Goal: Find specific page/section: Find specific page/section

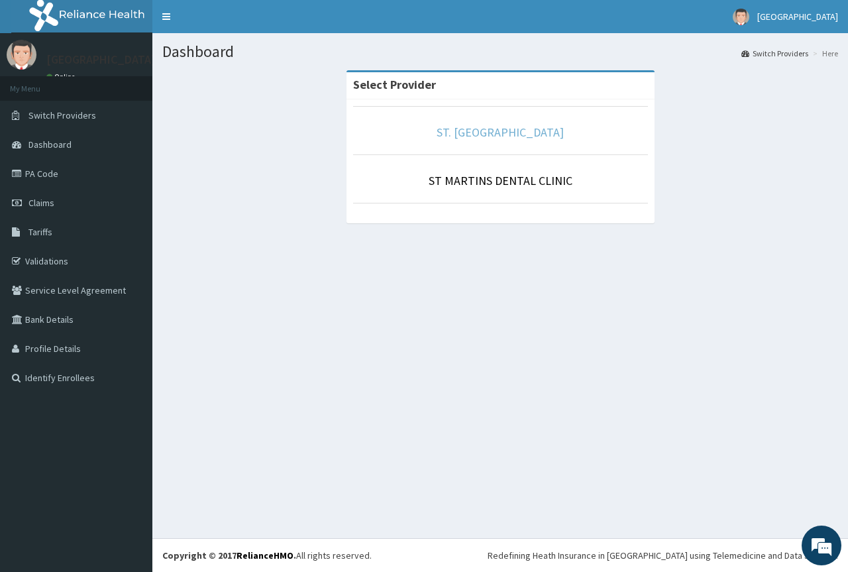
click at [493, 129] on link "ST. [GEOGRAPHIC_DATA]" at bounding box center [499, 132] width 127 height 15
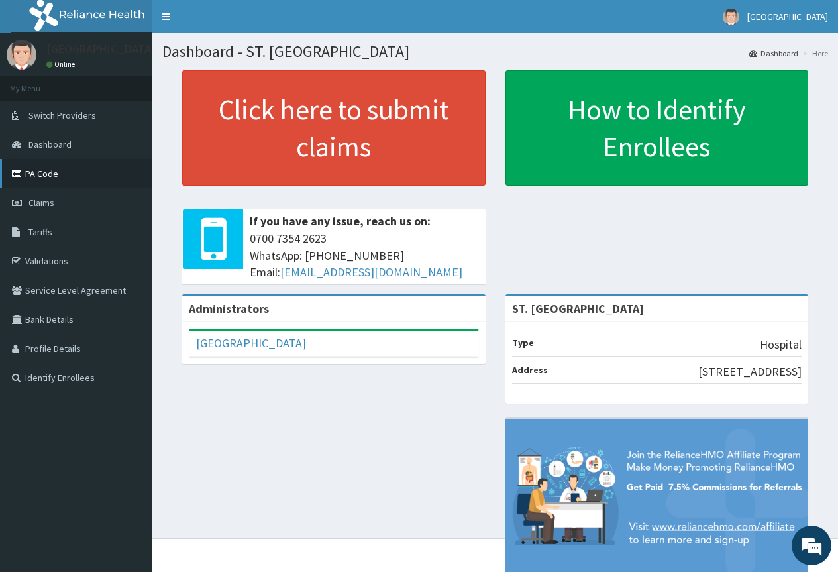
click at [61, 173] on link "PA Code" at bounding box center [76, 173] width 152 height 29
